Goal: Navigation & Orientation: Find specific page/section

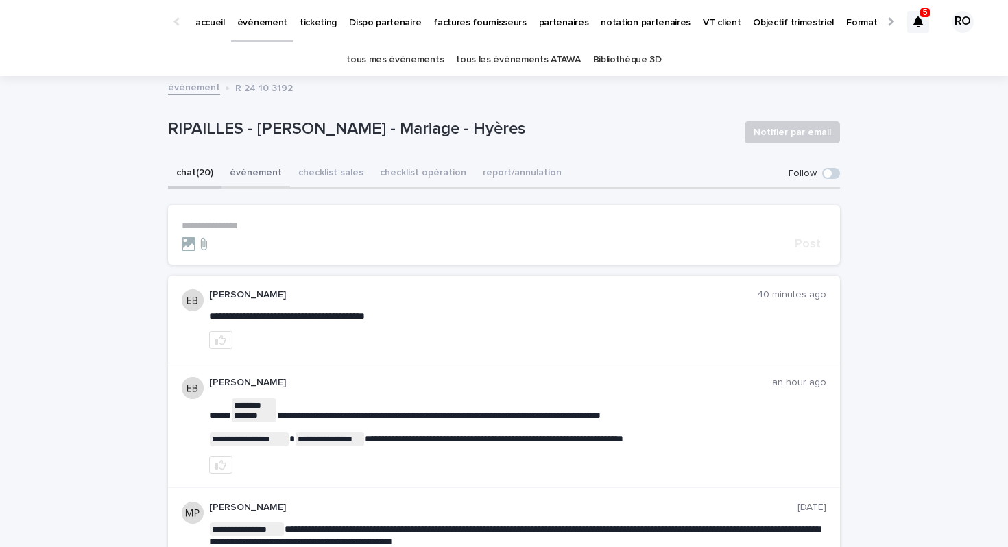
click at [272, 172] on button "événement" at bounding box center [256, 174] width 69 height 29
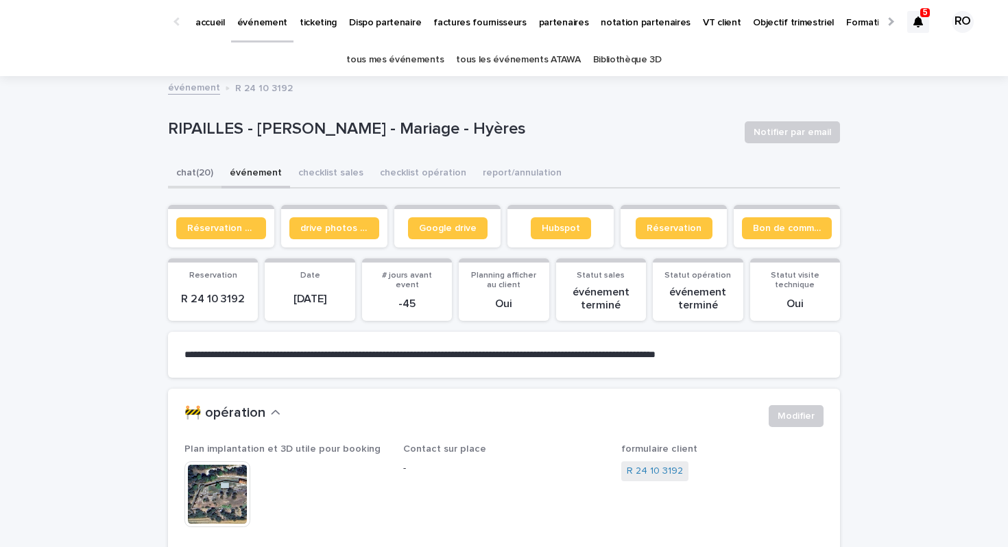
click at [180, 167] on button "chat (20)" at bounding box center [195, 174] width 54 height 29
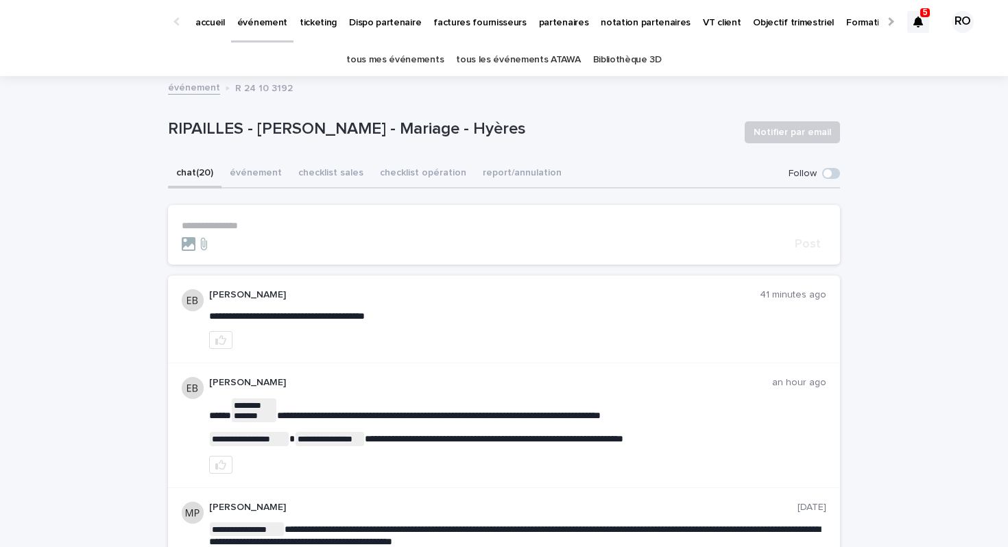
click at [918, 14] on div at bounding box center [919, 22] width 22 height 22
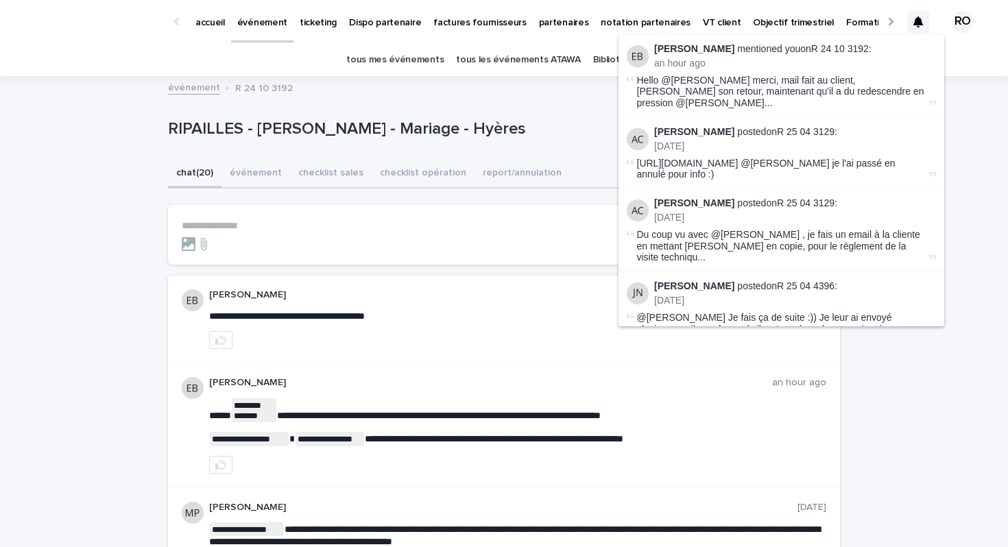
click at [741, 141] on p "[DATE]" at bounding box center [795, 147] width 282 height 12
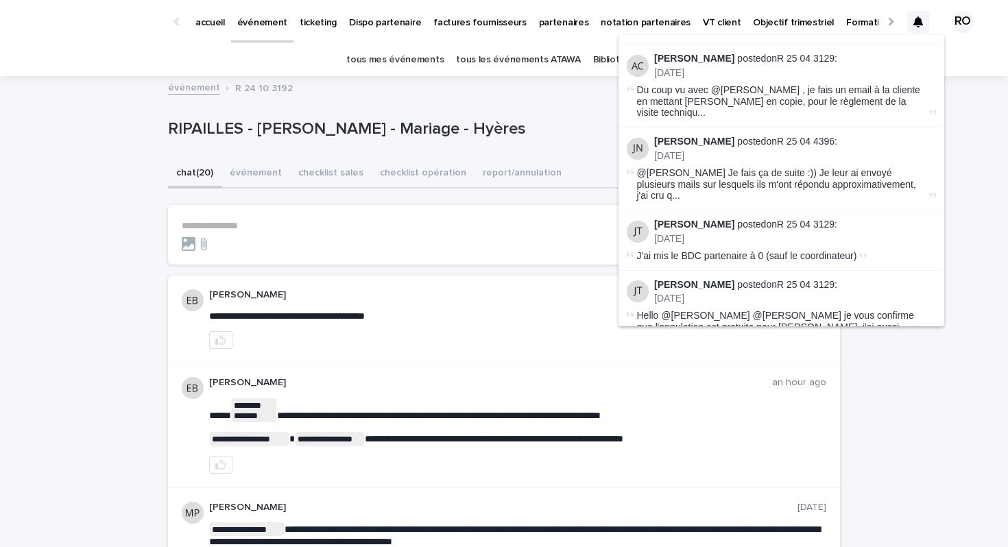
scroll to position [148, 0]
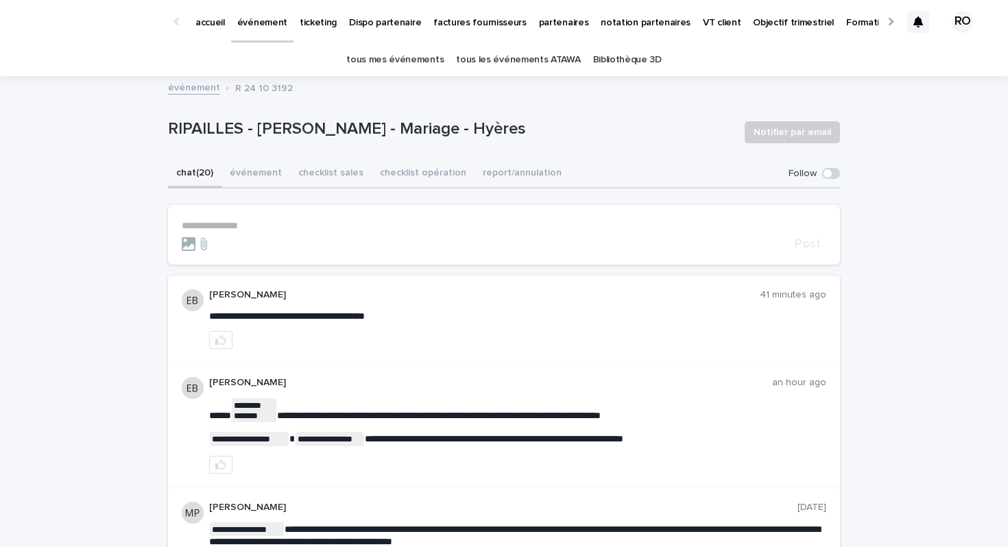
click at [199, 21] on p "accueil" at bounding box center [211, 14] width 30 height 29
